Goal: Navigation & Orientation: Find specific page/section

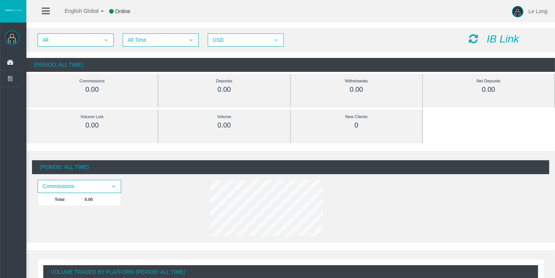
click at [511, 38] on icon "IB Link" at bounding box center [503, 39] width 32 height 12
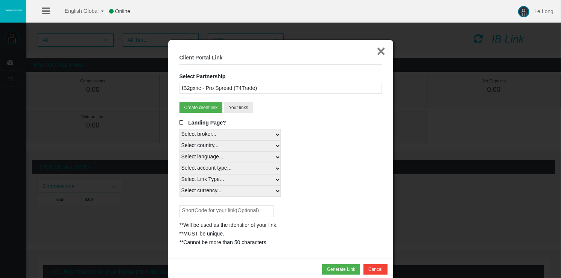
click at [381, 48] on button "×" at bounding box center [380, 51] width 9 height 15
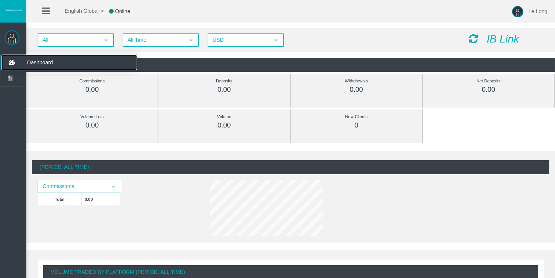
click at [14, 57] on icon at bounding box center [12, 63] width 20 height 16
click at [46, 8] on icon at bounding box center [46, 10] width 8 height 9
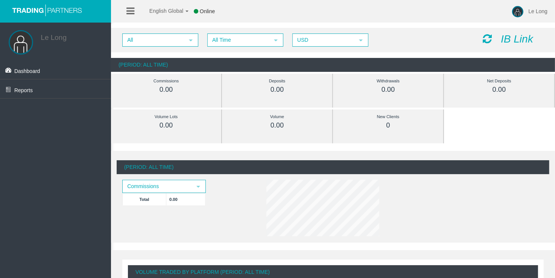
click at [321, 18] on div "English Global 简体中文 English Global 日本語 한국어 Online Le Long Help Log Out" at bounding box center [277, 11] width 555 height 23
click at [25, 74] on link "Dashboard" at bounding box center [55, 69] width 111 height 19
click at [485, 39] on icon at bounding box center [486, 38] width 9 height 11
click at [513, 38] on icon "IB Link" at bounding box center [516, 39] width 32 height 12
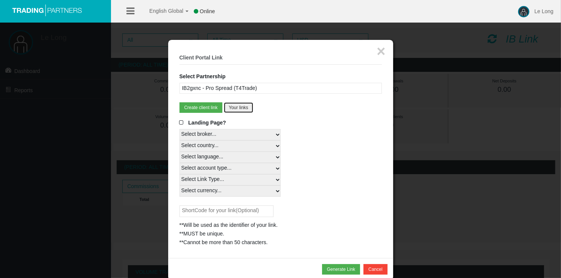
click at [241, 106] on button "Your links" at bounding box center [238, 107] width 29 height 11
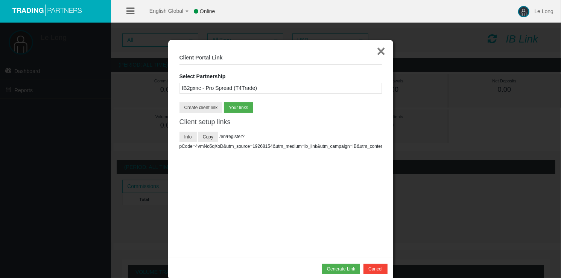
click at [377, 49] on button "×" at bounding box center [380, 51] width 9 height 15
